Goal: Information Seeking & Learning: Learn about a topic

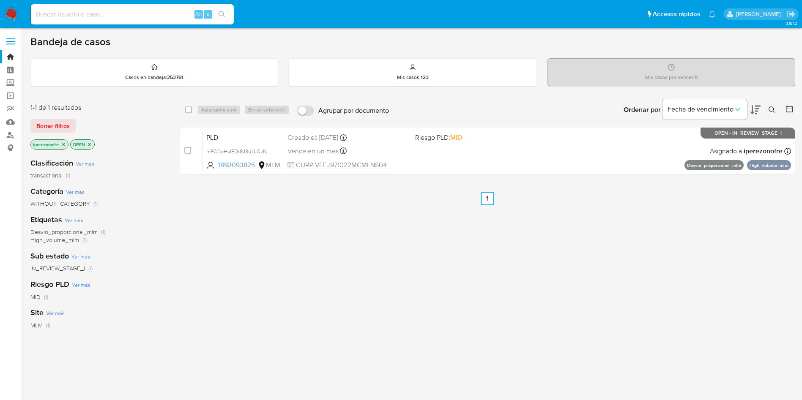
click at [120, 9] on input at bounding box center [132, 14] width 203 height 11
paste input "753984708"
type input "753984708"
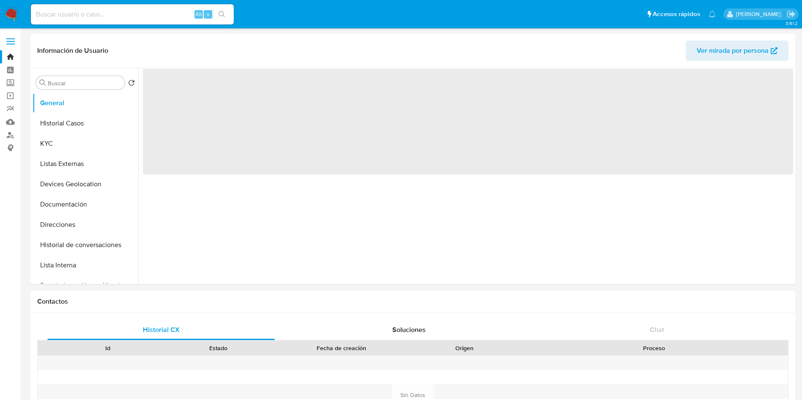
select select "10"
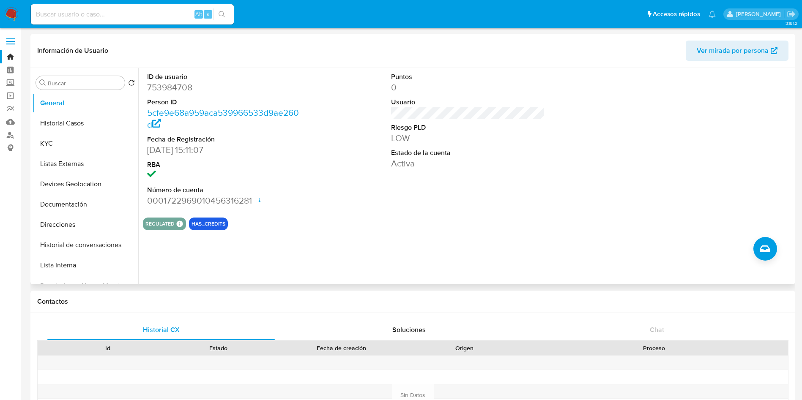
click at [307, 210] on div "ID de usuario 753984708 Person ID 5cfe9e68a959aca539966533d9ae260d Fecha de Reg…" at bounding box center [468, 139] width 650 height 143
click at [110, 11] on input at bounding box center [132, 14] width 203 height 11
paste input "174254481"
type input "174254481"
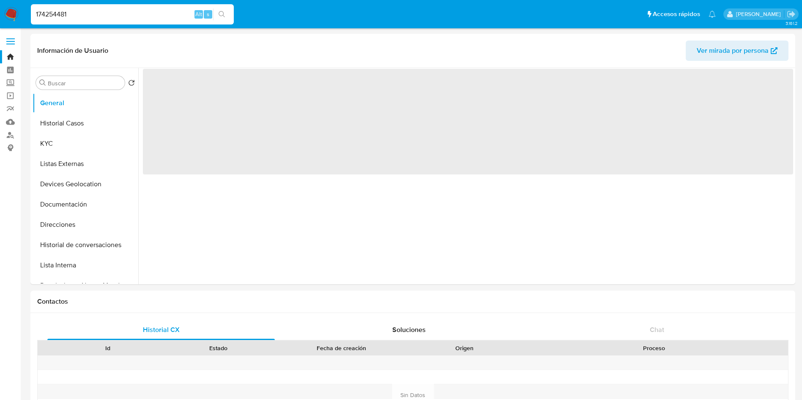
select select "10"
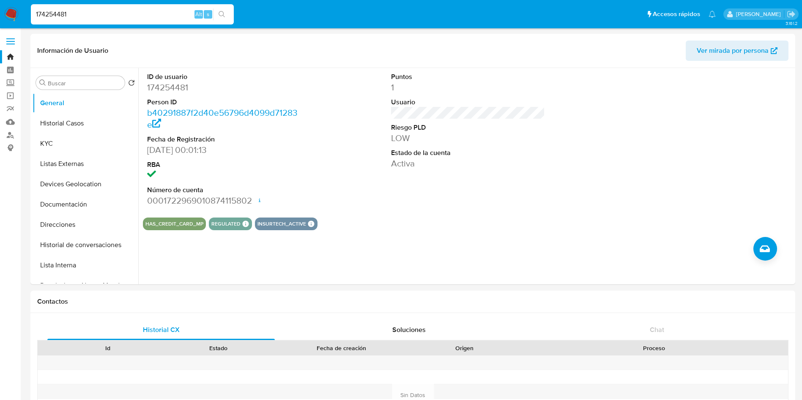
click at [101, 19] on input "174254481" at bounding box center [132, 14] width 203 height 11
drag, startPoint x: 120, startPoint y: 19, endPoint x: 0, endPoint y: -39, distance: 133.1
paste input "6033240"
type input "160332401"
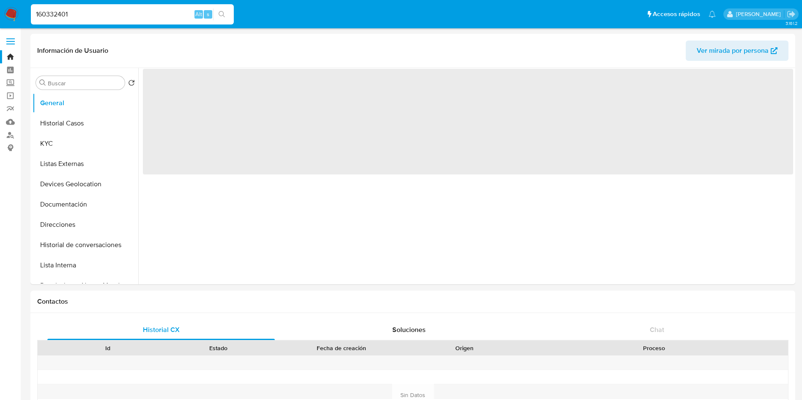
select select "10"
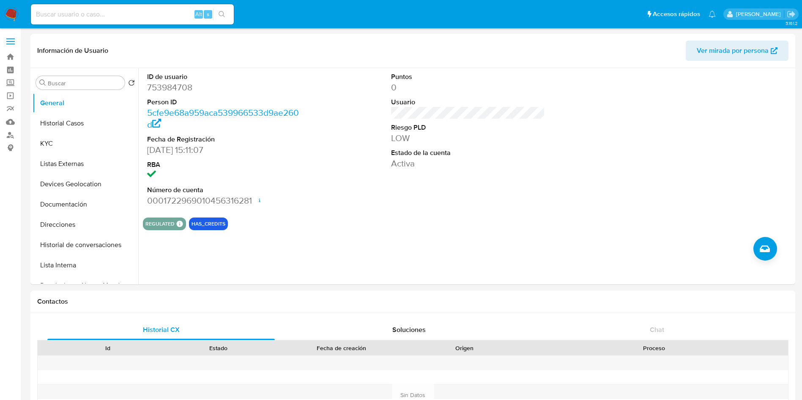
click at [154, 17] on input at bounding box center [132, 14] width 203 height 11
paste input "96025453"
type input "96025453"
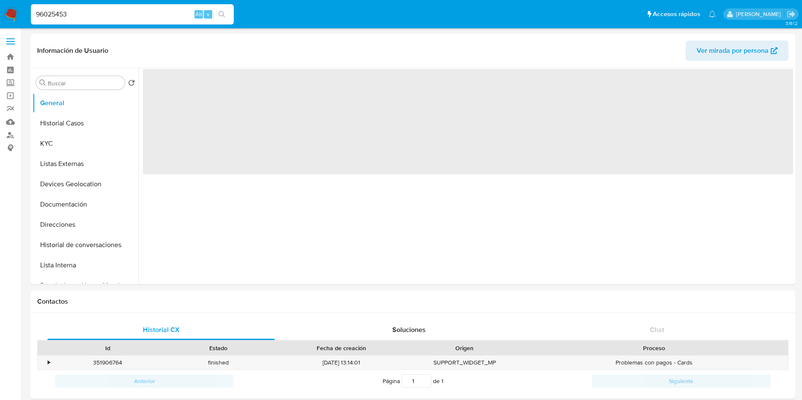
select select "10"
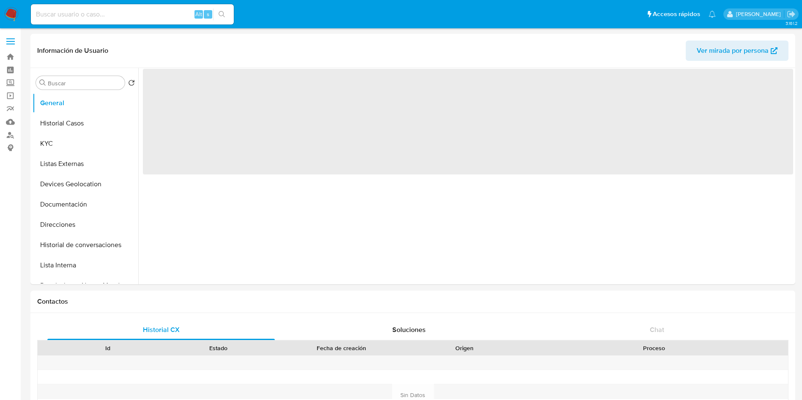
select select "10"
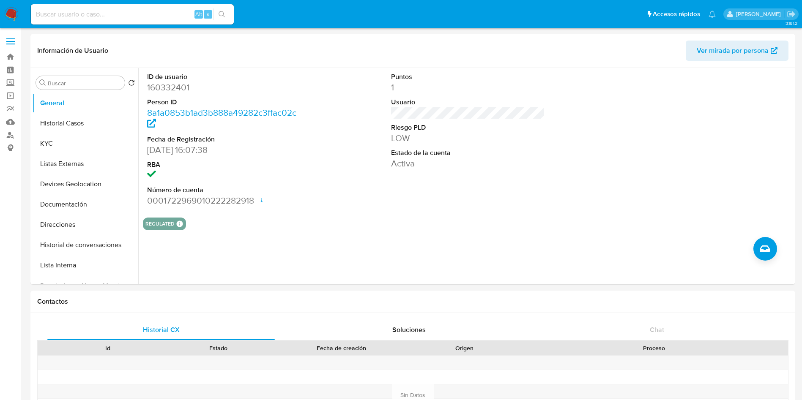
click at [145, 18] on input at bounding box center [132, 14] width 203 height 11
paste input "2580750710"
type input "2580750710"
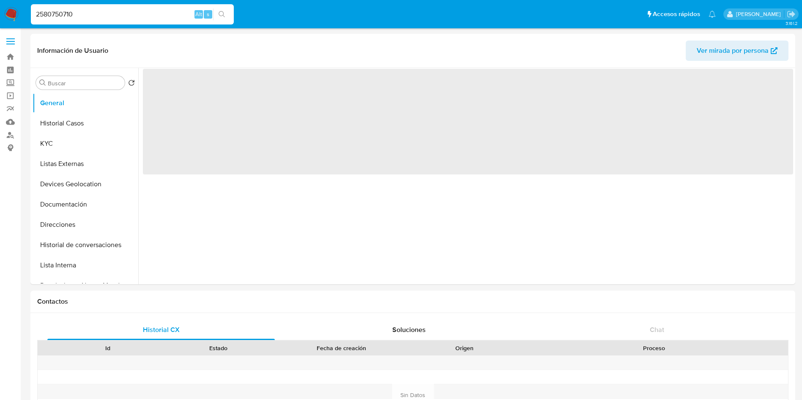
select select "10"
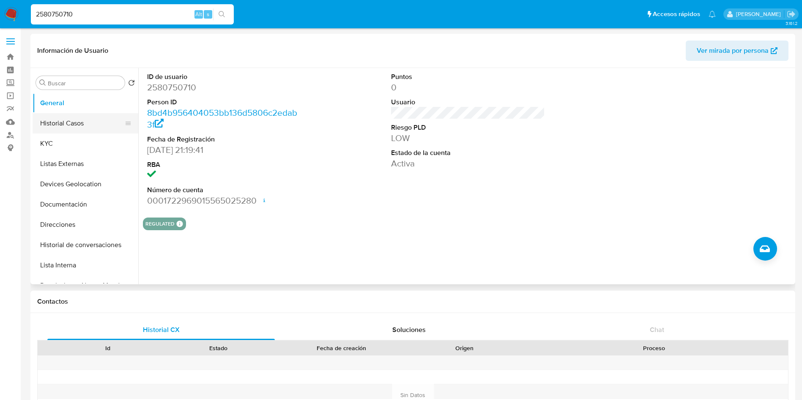
click at [52, 124] on button "Historial Casos" at bounding box center [82, 123] width 99 height 20
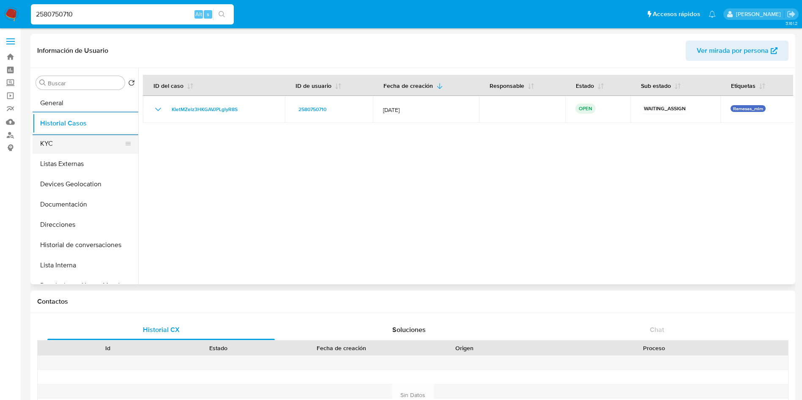
click at [63, 151] on button "KYC" at bounding box center [82, 144] width 99 height 20
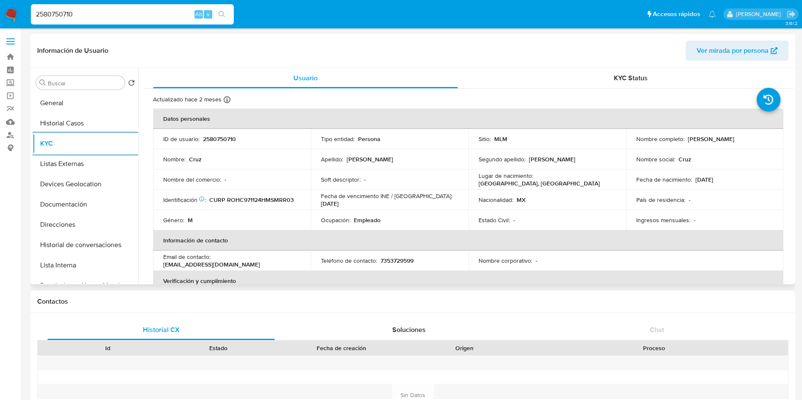
click at [395, 259] on p "7353729599" at bounding box center [397, 261] width 33 height 8
copy p "7353729599"
drag, startPoint x: 301, startPoint y: 259, endPoint x: 214, endPoint y: 264, distance: 87.2
click at [214, 264] on td "Email de contacto : romerohuerta2015@gmail.com" at bounding box center [232, 261] width 158 height 20
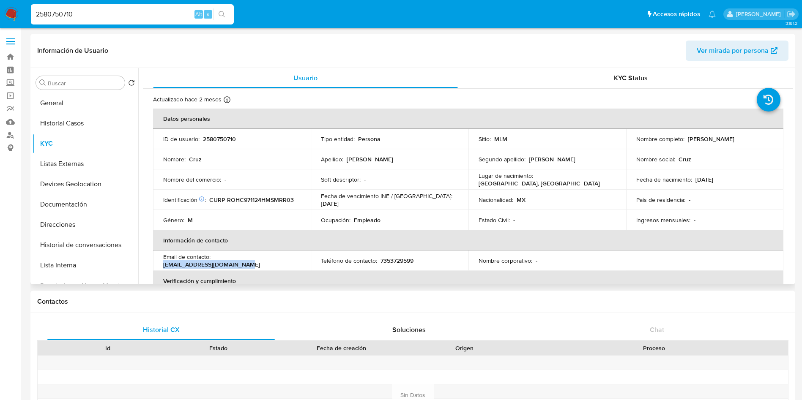
copy p "romerohuerta2015@gmail.com"
click at [344, 182] on p "Soft descriptor :" at bounding box center [341, 180] width 40 height 8
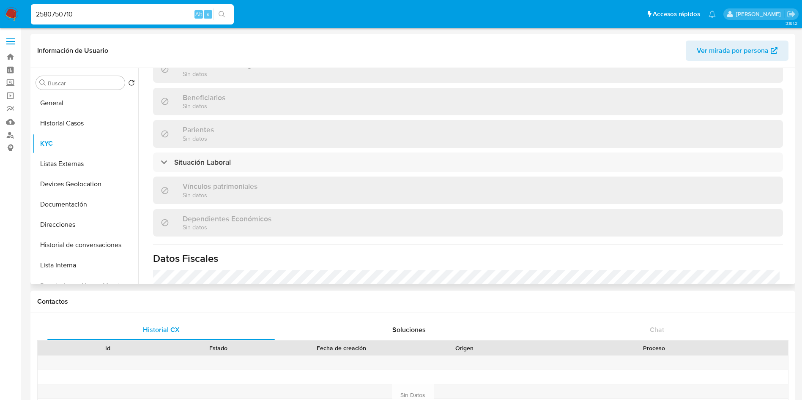
scroll to position [455, 0]
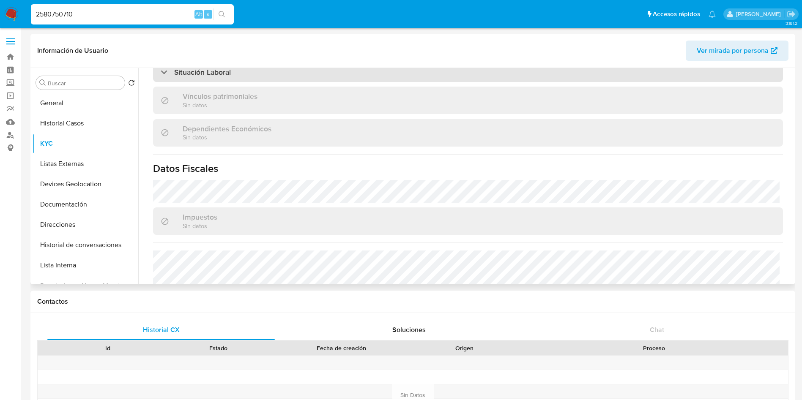
click at [290, 69] on div "Situación Laboral" at bounding box center [468, 72] width 630 height 19
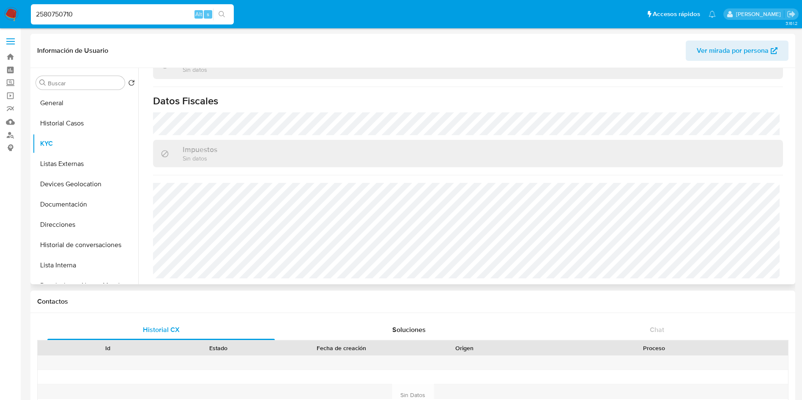
scroll to position [646, 0]
click at [67, 167] on button "Listas Externas" at bounding box center [82, 164] width 99 height 20
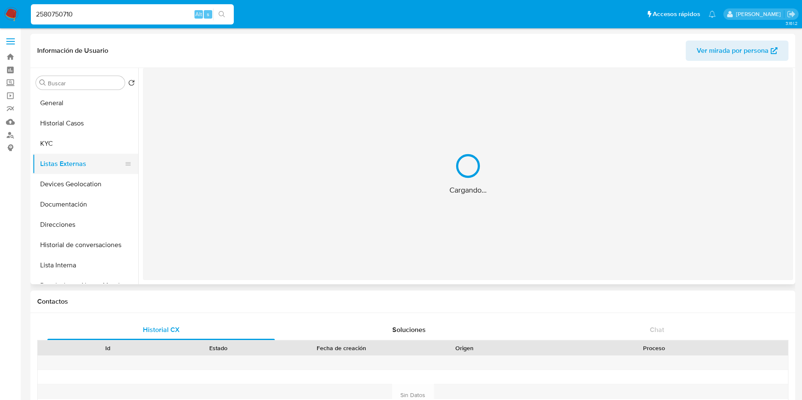
scroll to position [0, 0]
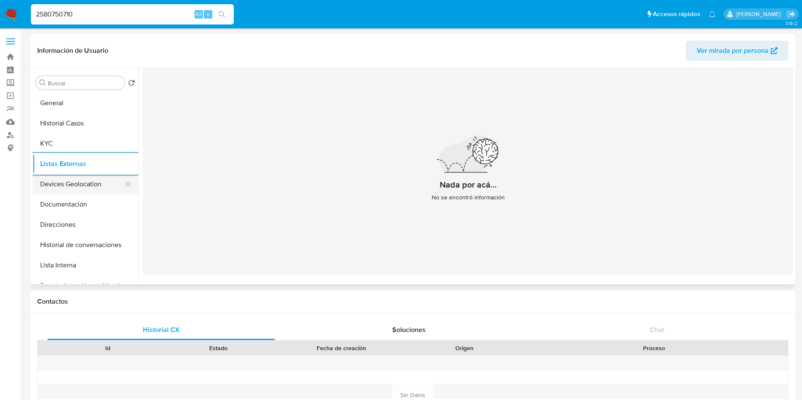
drag, startPoint x: 79, startPoint y: 184, endPoint x: 90, endPoint y: 181, distance: 12.1
click at [79, 184] on button "Devices Geolocation" at bounding box center [82, 184] width 99 height 20
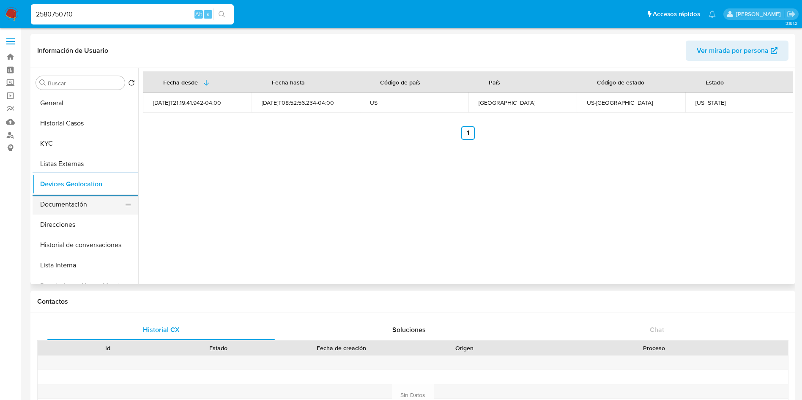
click at [71, 208] on button "Documentación" at bounding box center [82, 205] width 99 height 20
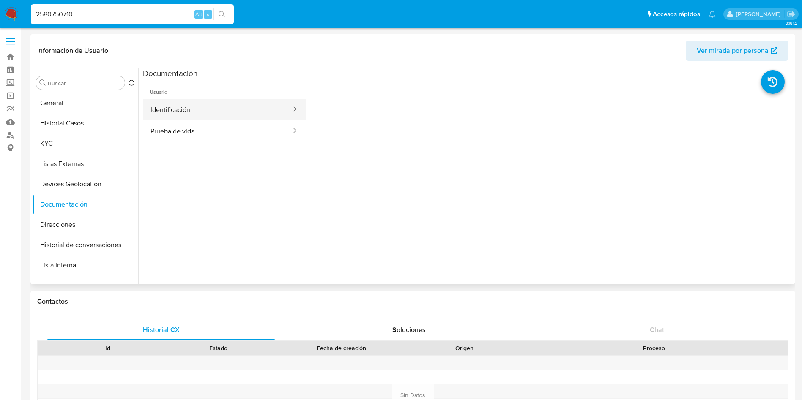
click at [213, 107] on button "Identificación" at bounding box center [217, 110] width 149 height 22
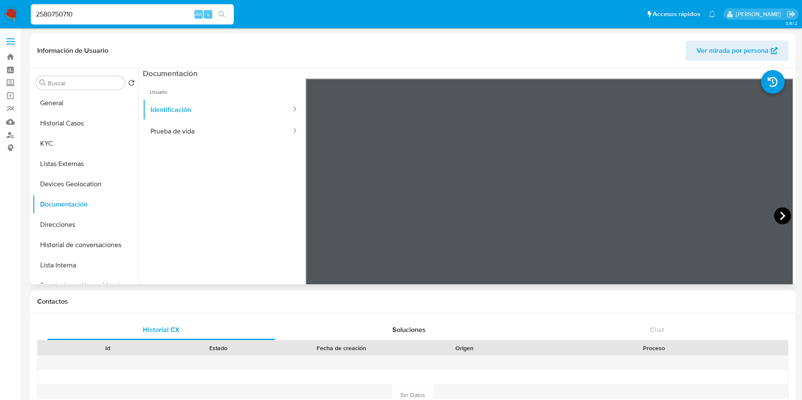
click at [780, 215] on icon at bounding box center [782, 216] width 5 height 8
click at [225, 135] on button "Prueba de vida" at bounding box center [217, 132] width 149 height 22
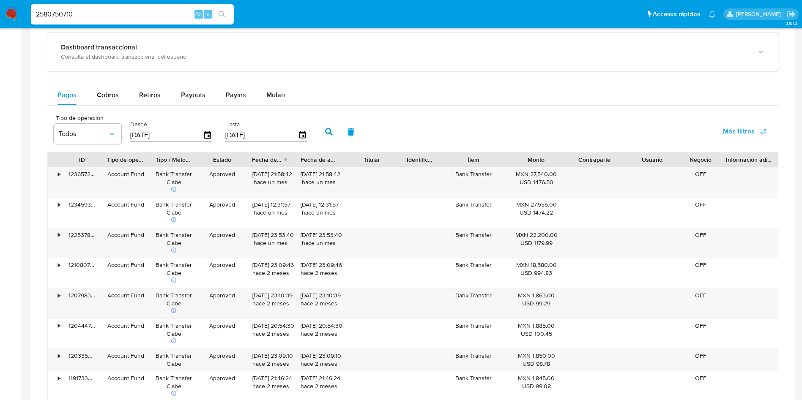
scroll to position [331, 0]
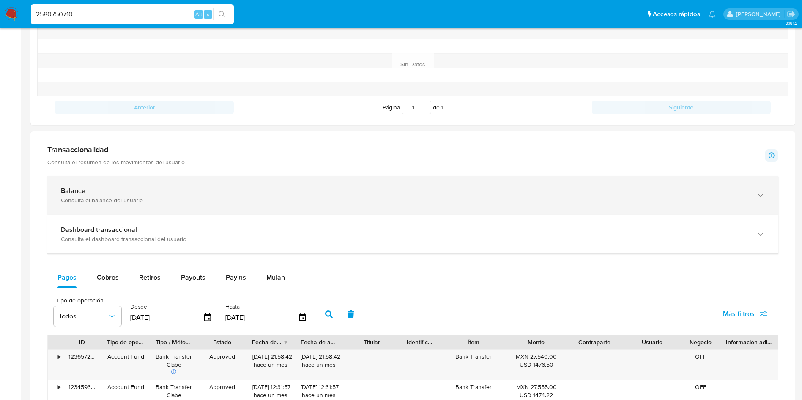
click at [189, 189] on div "Balance" at bounding box center [404, 191] width 687 height 8
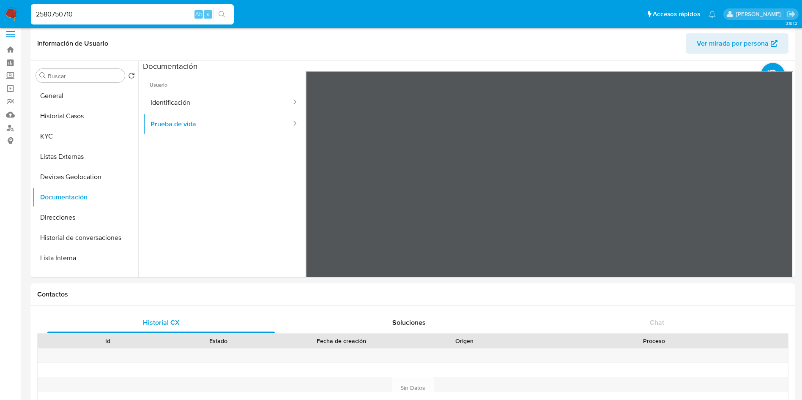
scroll to position [0, 0]
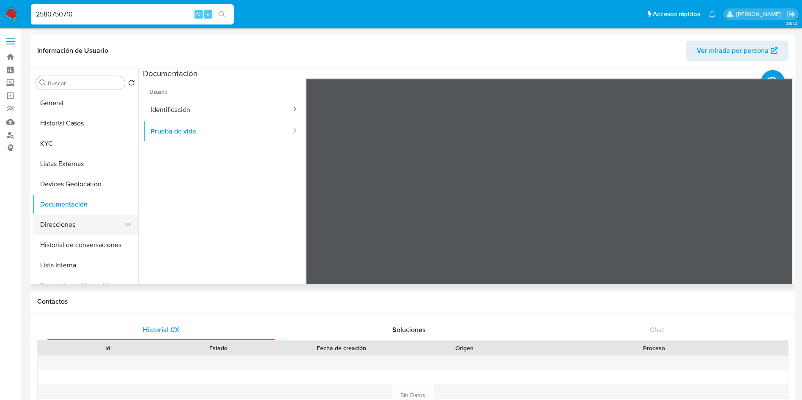
click at [89, 223] on button "Direcciones" at bounding box center [82, 225] width 99 height 20
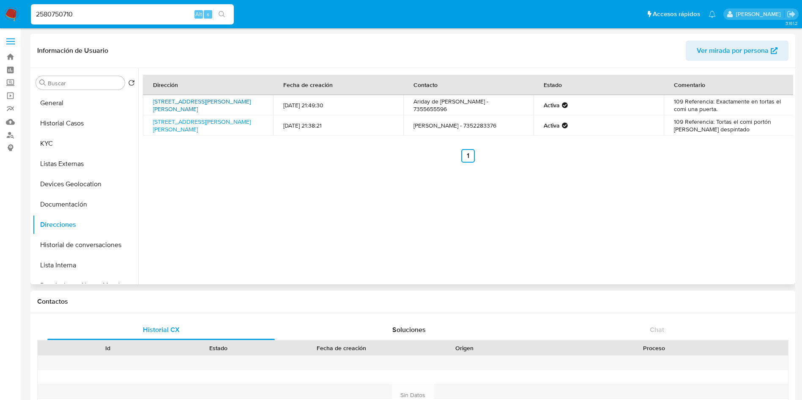
click at [225, 104] on link "Calle Coronel Manuel Dominguez 109, Ayala, Morelos, 62720, Mexico 109" at bounding box center [202, 105] width 98 height 16
click at [209, 125] on link "C Coronel Manuel Domínguez 109, Ayala, Morelos, 62720, Mexico 109" at bounding box center [202, 126] width 98 height 16
click at [231, 103] on link "Calle Coronel Manuel Dominguez 109, Ayala, Morelos, 62720, Mexico 109" at bounding box center [202, 105] width 98 height 16
drag, startPoint x: 713, startPoint y: 121, endPoint x: 737, endPoint y: 133, distance: 27.4
click at [737, 133] on td "109 Referencia: Tortas el comi portón blanco despintado" at bounding box center [729, 125] width 130 height 20
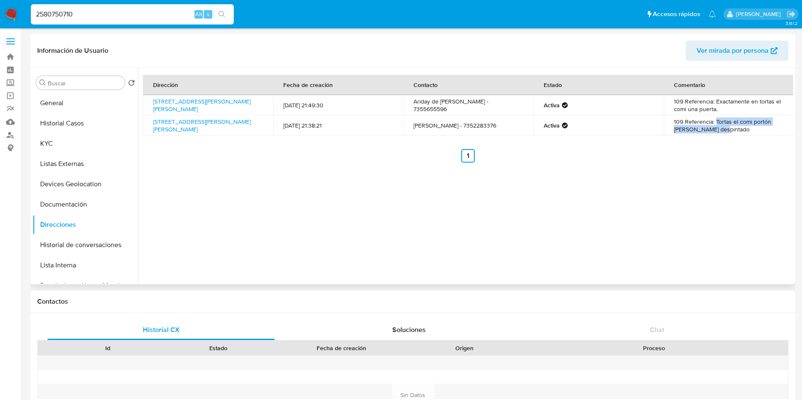
copy td "Tortas el comi portón blanco despintado"
click at [88, 239] on button "Historial de conversaciones" at bounding box center [82, 245] width 99 height 20
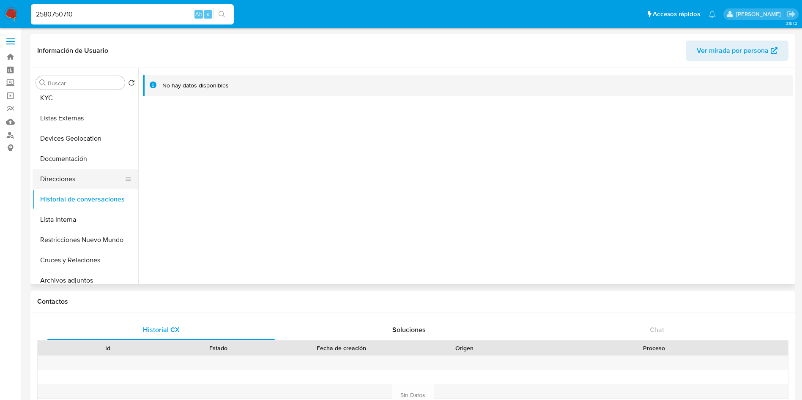
scroll to position [127, 0]
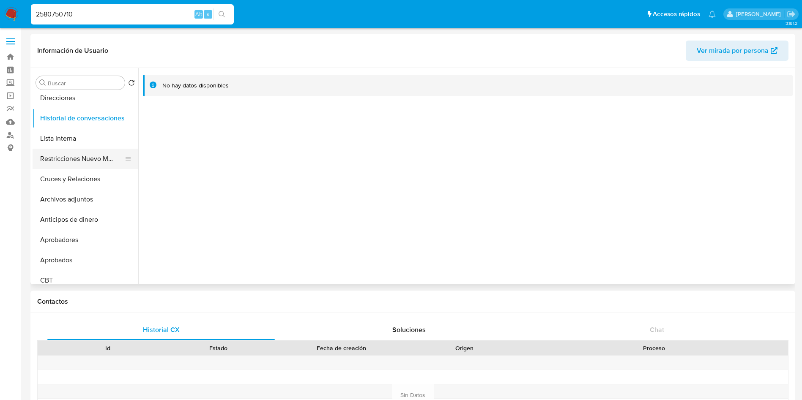
click at [77, 161] on button "Restricciones Nuevo Mundo" at bounding box center [82, 159] width 99 height 20
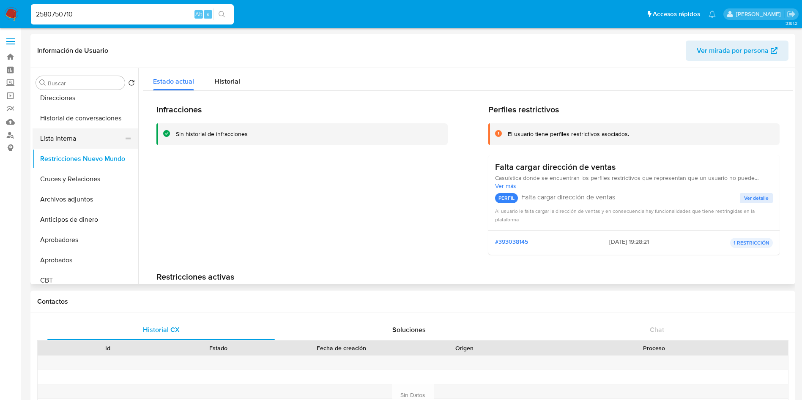
click at [62, 137] on button "Lista Interna" at bounding box center [82, 139] width 99 height 20
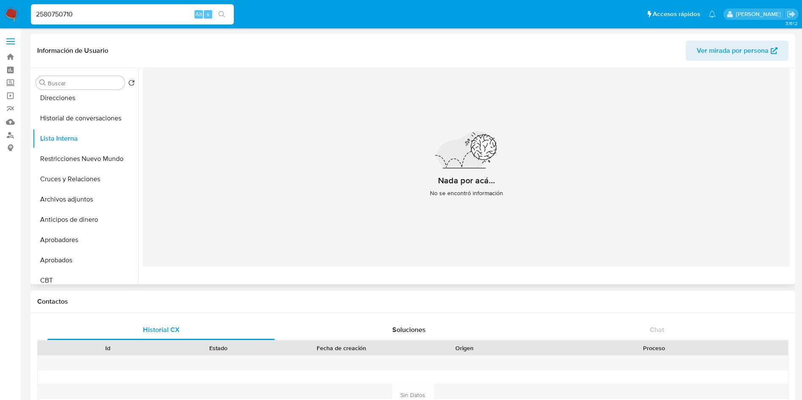
scroll to position [0, 0]
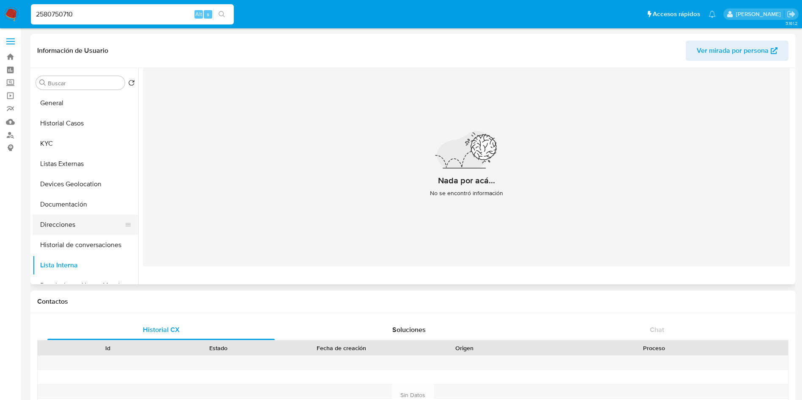
click at [72, 222] on button "Direcciones" at bounding box center [82, 225] width 99 height 20
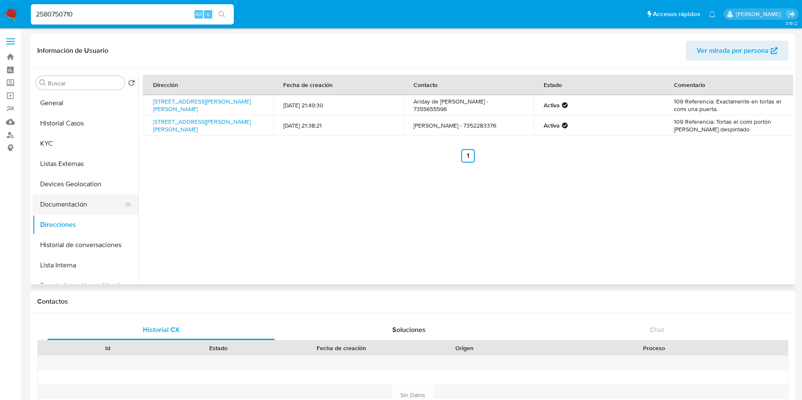
click at [85, 198] on button "Documentación" at bounding box center [82, 205] width 99 height 20
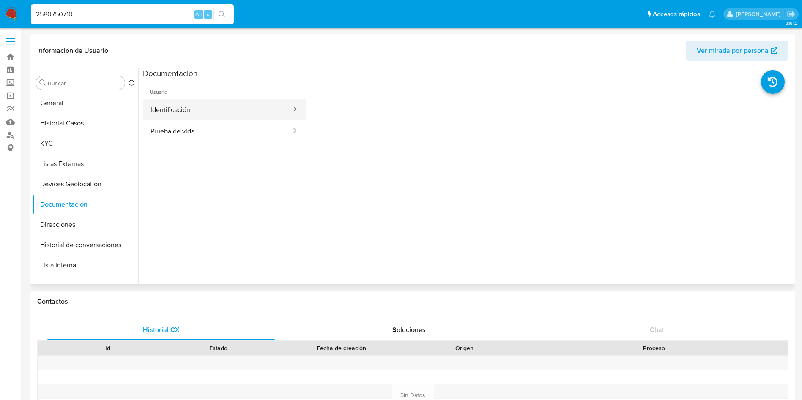
click at [184, 111] on button "Identificación" at bounding box center [217, 110] width 149 height 22
